Goal: Task Accomplishment & Management: Use online tool/utility

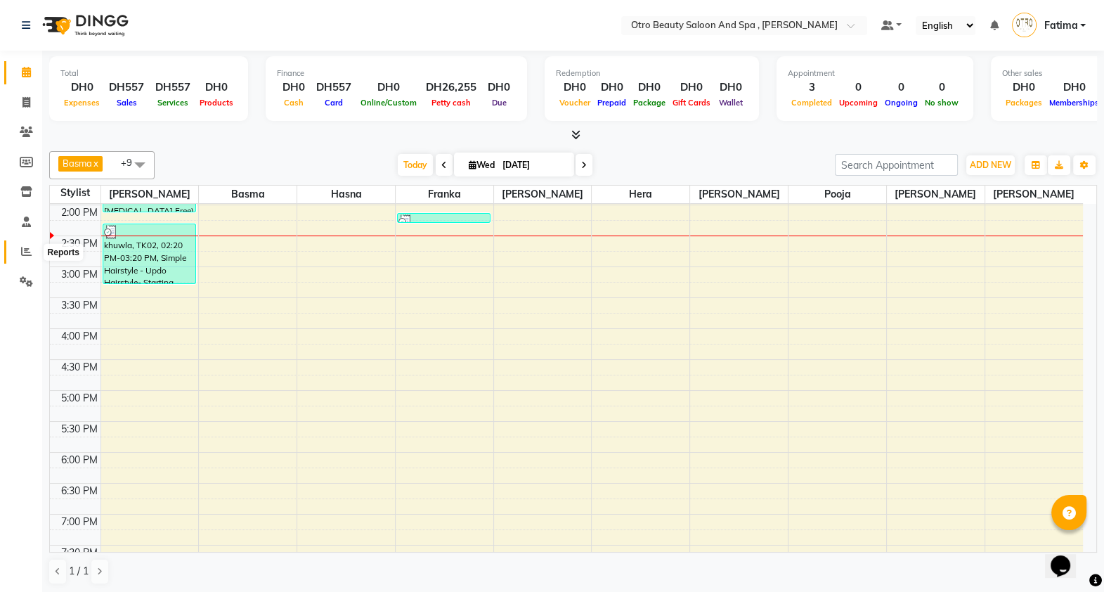
click at [18, 254] on span at bounding box center [26, 252] width 25 height 16
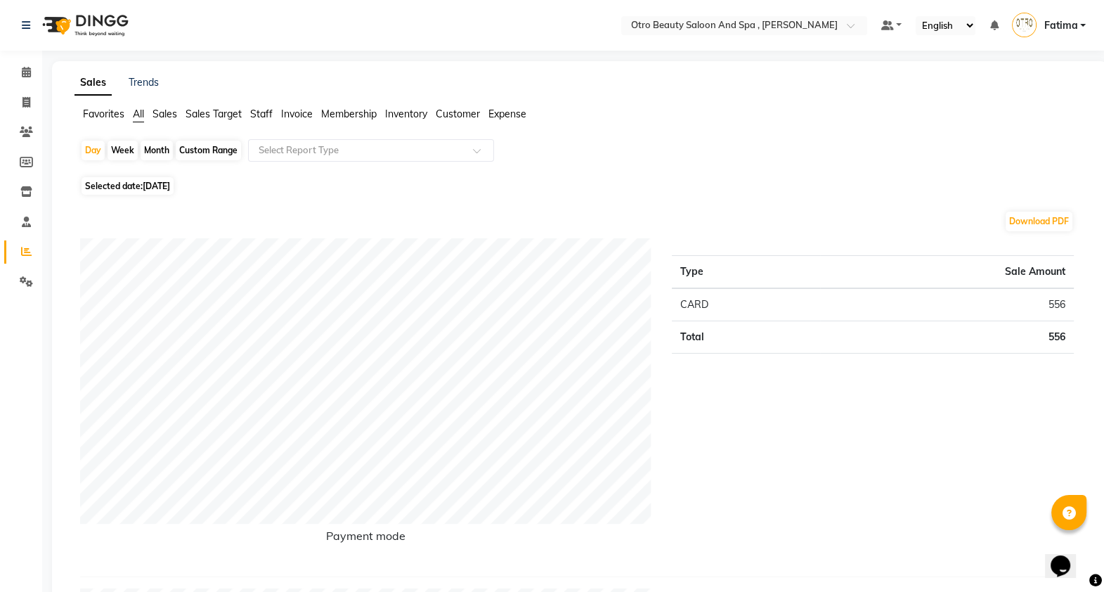
click at [155, 148] on div "Month" at bounding box center [157, 151] width 32 height 20
select select "9"
select select "2025"
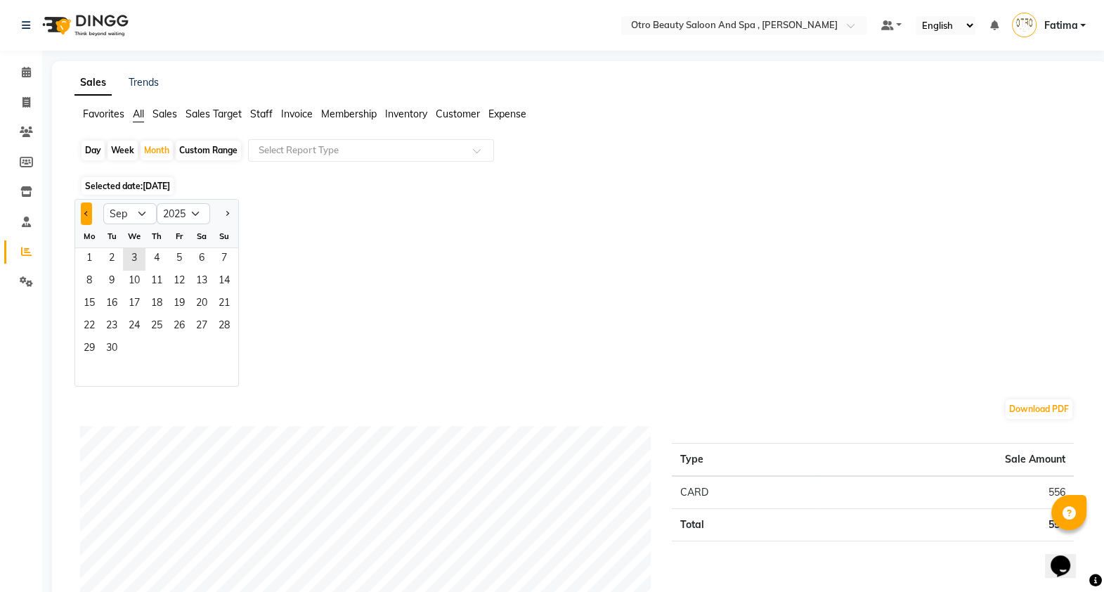
click at [87, 218] on button "Previous month" at bounding box center [86, 213] width 11 height 22
select select "8"
click at [171, 263] on span "1" at bounding box center [179, 259] width 22 height 22
